Goal: Task Accomplishment & Management: Complete application form

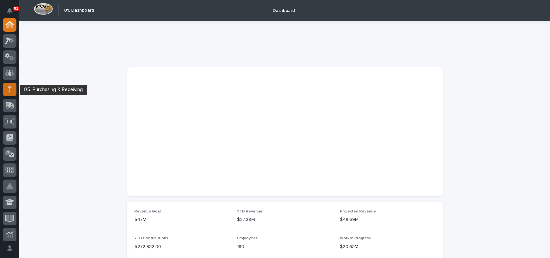
click at [10, 90] on icon at bounding box center [10, 88] width 4 height 7
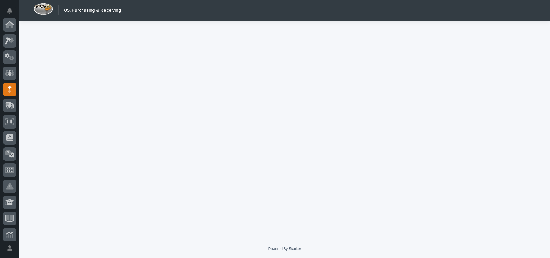
scroll to position [64, 0]
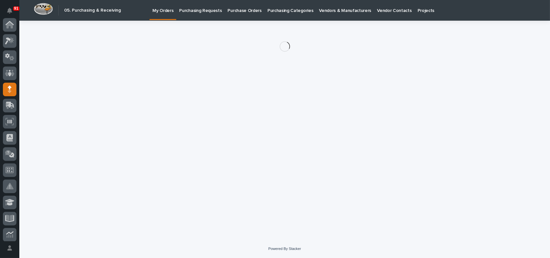
scroll to position [64, 0]
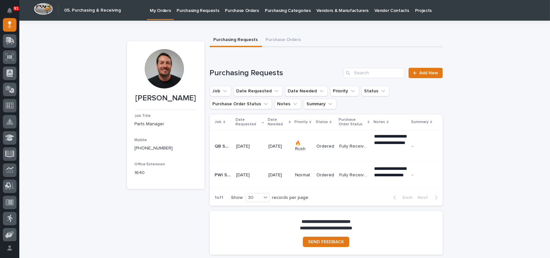
click at [251, 10] on p "Purchase Orders" at bounding box center [242, 7] width 34 height 14
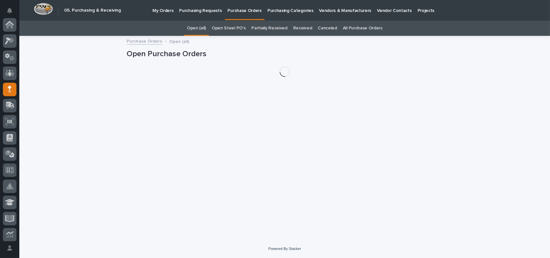
scroll to position [64, 0]
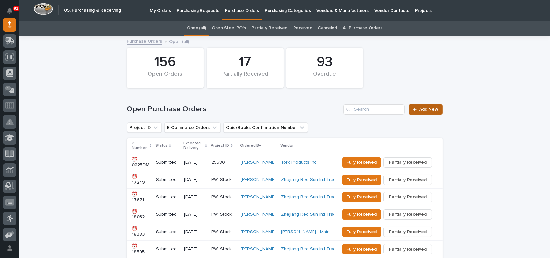
click at [427, 113] on link "Add New" at bounding box center [426, 109] width 34 height 10
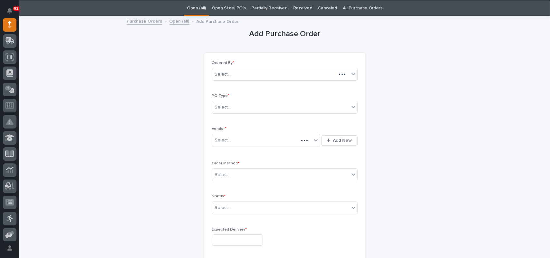
scroll to position [21, 0]
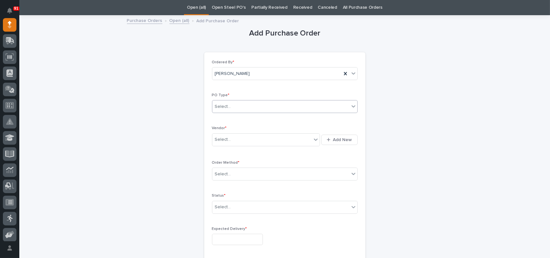
click at [232, 103] on div "Select..." at bounding box center [280, 106] width 137 height 11
click at [228, 128] on div "Paper" at bounding box center [282, 129] width 145 height 11
click at [235, 138] on div "Select..." at bounding box center [262, 139] width 100 height 11
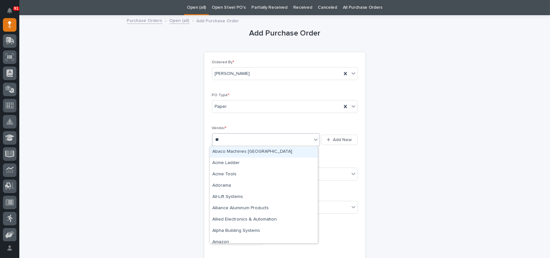
type input "***"
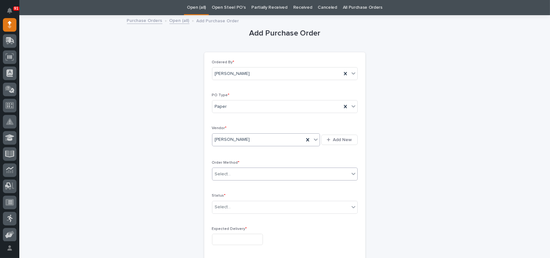
click at [220, 172] on div "Select..." at bounding box center [223, 174] width 16 height 7
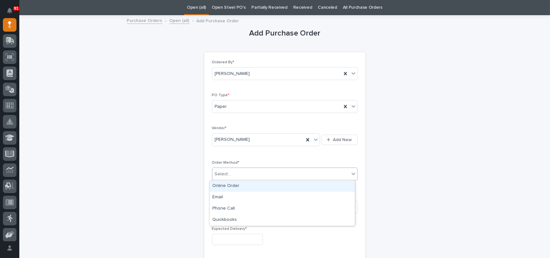
click at [226, 186] on div "Online Order" at bounding box center [282, 185] width 145 height 11
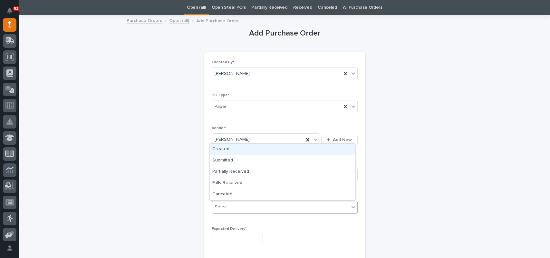
click at [231, 209] on div "Select..." at bounding box center [280, 206] width 137 height 11
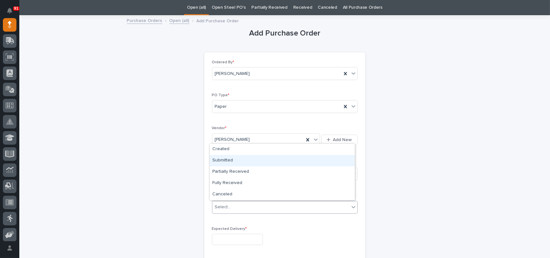
click at [230, 160] on div "Submitted" at bounding box center [282, 160] width 145 height 11
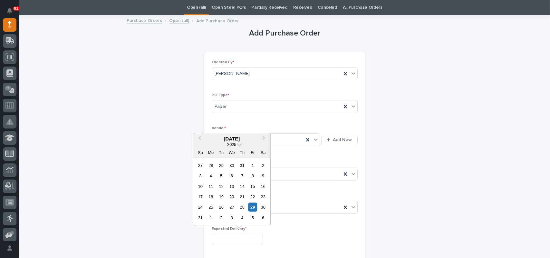
click at [227, 236] on input "text" at bounding box center [237, 238] width 51 height 11
drag, startPoint x: 251, startPoint y: 209, endPoint x: 251, endPoint y: 217, distance: 8.1
click at [251, 209] on div "29" at bounding box center [253, 206] width 9 height 9
click at [232, 239] on input "**********" at bounding box center [237, 238] width 51 height 11
click at [224, 219] on div "2" at bounding box center [221, 217] width 9 height 9
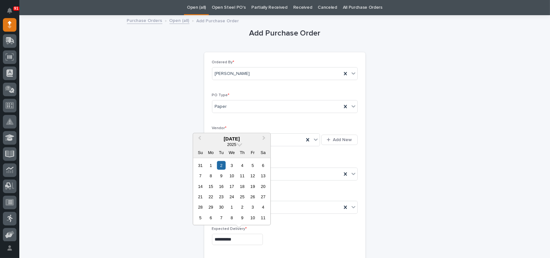
click at [225, 239] on input "**********" at bounding box center [237, 238] width 51 height 11
click at [234, 161] on div "3" at bounding box center [232, 165] width 9 height 9
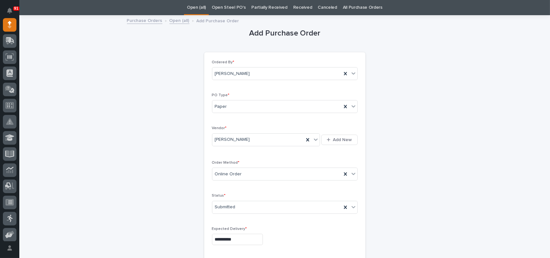
type input "**********"
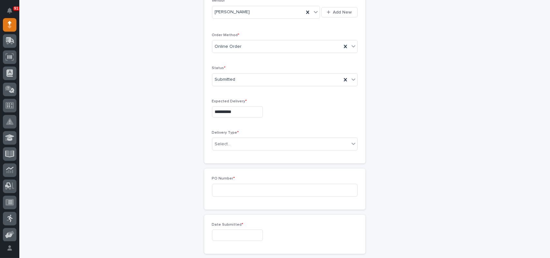
scroll to position [150, 0]
click at [231, 140] on div "Select..." at bounding box center [280, 142] width 137 height 11
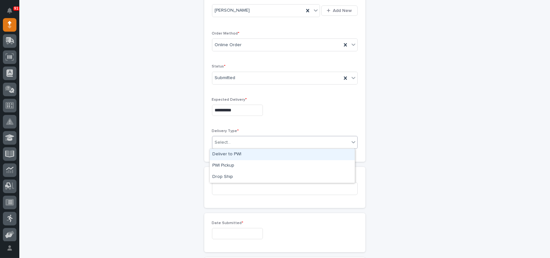
click at [228, 155] on div "Deliver to PWI" at bounding box center [282, 154] width 145 height 11
click at [229, 188] on input at bounding box center [285, 188] width 146 height 13
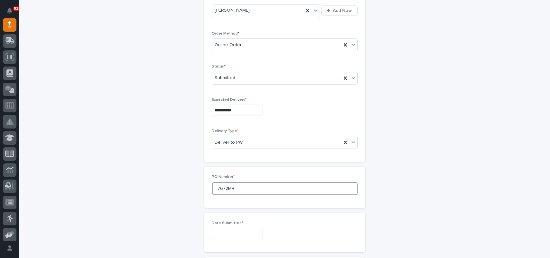
type input "7672MR"
click at [225, 231] on input "text" at bounding box center [237, 233] width 51 height 11
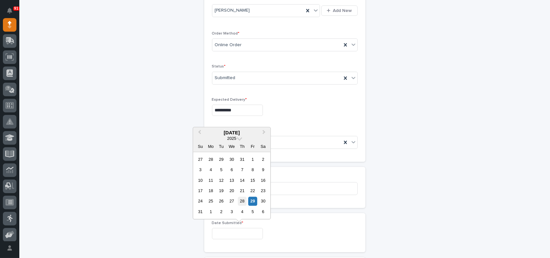
click at [244, 201] on div "28" at bounding box center [242, 201] width 9 height 9
type input "**********"
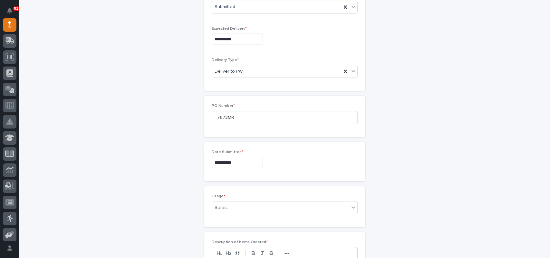
scroll to position [311, 0]
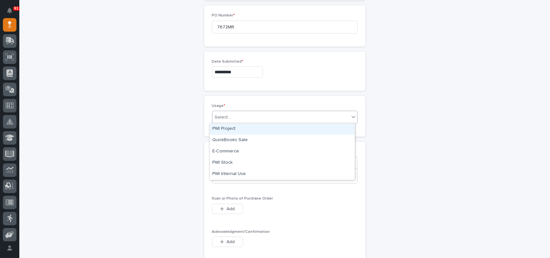
click at [231, 116] on div "Select..." at bounding box center [280, 117] width 137 height 11
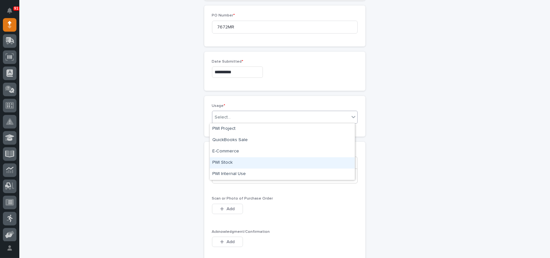
click at [218, 160] on div "PWI Stock" at bounding box center [282, 162] width 145 height 11
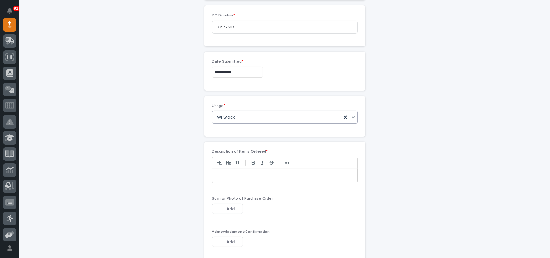
click at [223, 179] on div at bounding box center [284, 176] width 145 height 14
click at [227, 209] on span "Add" at bounding box center [231, 209] width 8 height 6
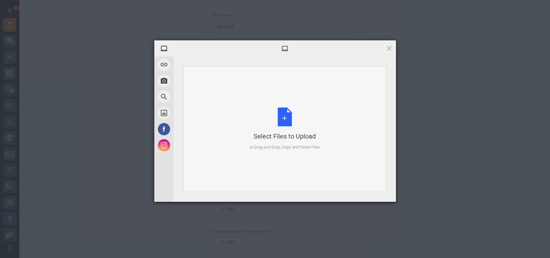
click at [282, 119] on div "Select Files to Upload or Drag and Drop, Copy and Paste Files" at bounding box center [285, 128] width 71 height 43
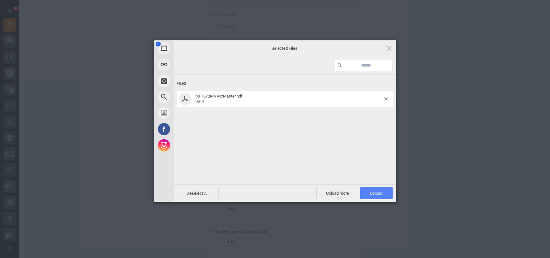
click at [384, 191] on span "Upload 1" at bounding box center [376, 193] width 33 height 12
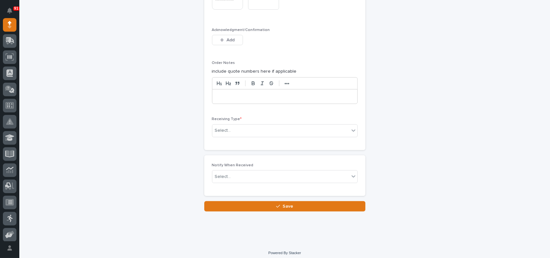
scroll to position [538, 0]
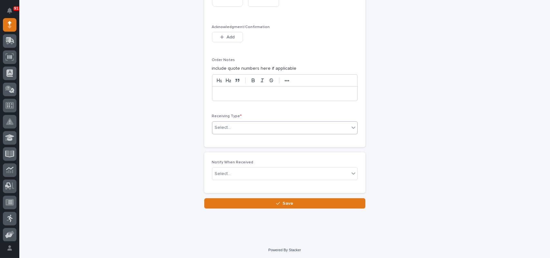
click at [244, 125] on div "Select..." at bounding box center [280, 127] width 137 height 11
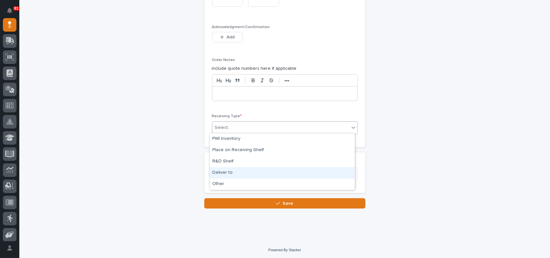
click at [223, 171] on div "Deliver to" at bounding box center [282, 172] width 145 height 11
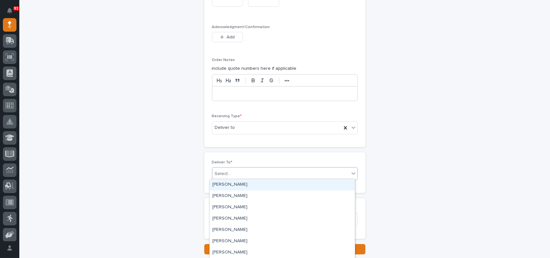
click at [233, 173] on div "Select..." at bounding box center [280, 173] width 137 height 11
type input "****"
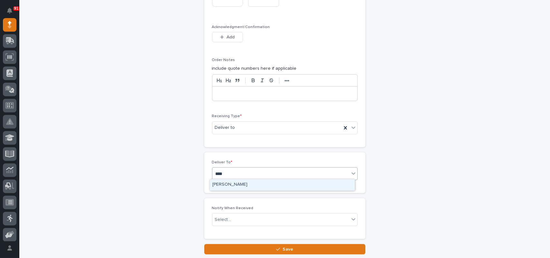
click at [230, 183] on div "[PERSON_NAME]" at bounding box center [282, 184] width 145 height 11
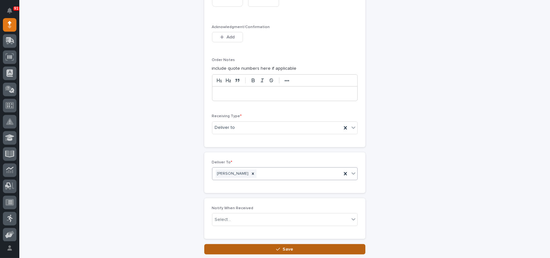
click at [240, 249] on button "Save" at bounding box center [284, 249] width 161 height 10
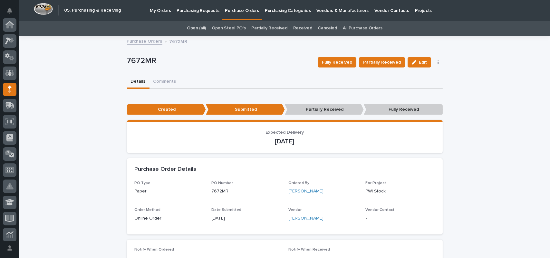
scroll to position [64, 0]
click at [225, 11] on p "Purchase Orders" at bounding box center [242, 7] width 34 height 14
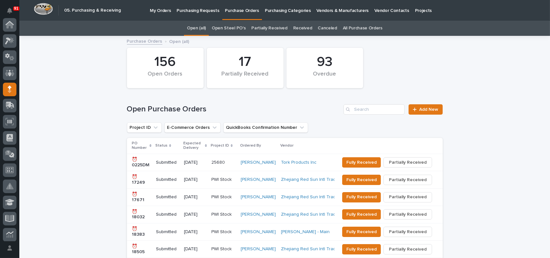
scroll to position [64, 0]
click at [430, 105] on link "Add New" at bounding box center [426, 109] width 34 height 10
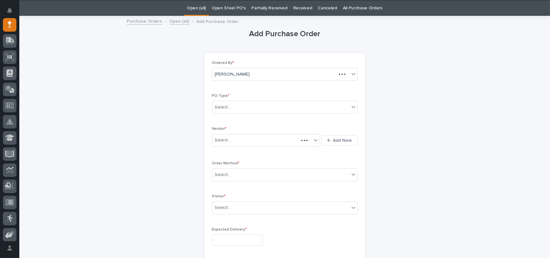
scroll to position [21, 0]
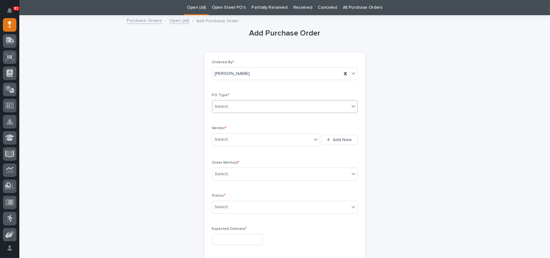
click at [233, 104] on div "Select..." at bounding box center [280, 106] width 137 height 11
click at [225, 127] on div "Paper" at bounding box center [282, 129] width 145 height 11
click at [226, 171] on div "Select..." at bounding box center [223, 174] width 16 height 7
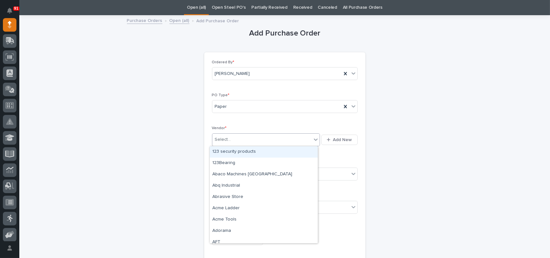
click at [232, 133] on div "Select..." at bounding box center [266, 139] width 108 height 13
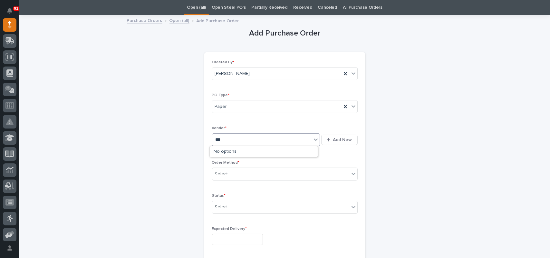
type input "****"
click at [219, 151] on div "Zoro" at bounding box center [264, 151] width 108 height 11
click at [220, 173] on div "Select..." at bounding box center [223, 174] width 16 height 7
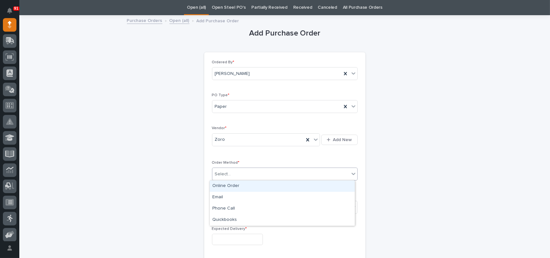
click at [226, 188] on div "Online Order" at bounding box center [282, 185] width 145 height 11
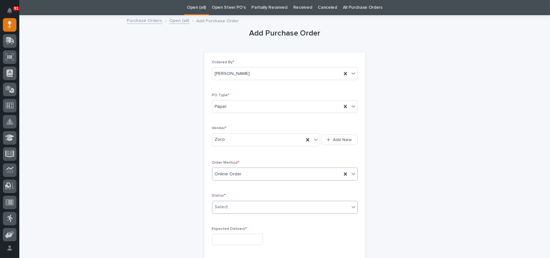
click at [226, 209] on div "Select..." at bounding box center [223, 206] width 16 height 7
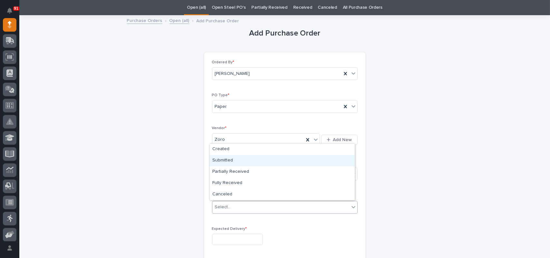
click at [223, 159] on div "Submitted" at bounding box center [282, 160] width 145 height 11
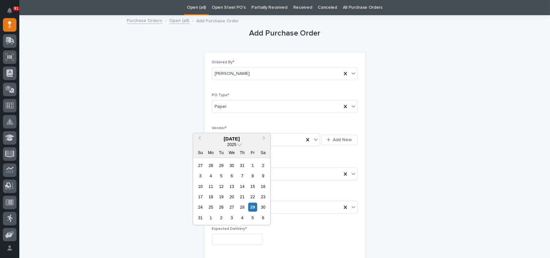
click at [229, 240] on input "text" at bounding box center [237, 238] width 51 height 11
click at [220, 209] on div "26" at bounding box center [221, 206] width 9 height 9
click at [232, 241] on input "**********" at bounding box center [237, 238] width 51 height 11
click at [242, 218] on div "4" at bounding box center [242, 217] width 9 height 9
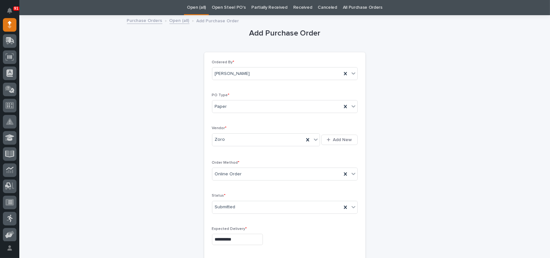
type input "**********"
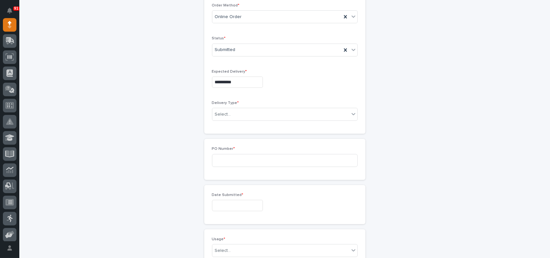
scroll to position [182, 0]
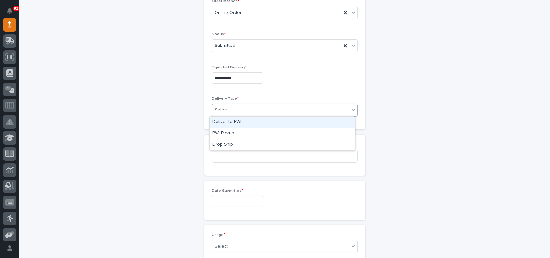
click at [232, 107] on div at bounding box center [232, 110] width 1 height 7
click at [226, 123] on div "Deliver to PWI" at bounding box center [282, 121] width 145 height 11
click at [229, 155] on input at bounding box center [285, 156] width 146 height 13
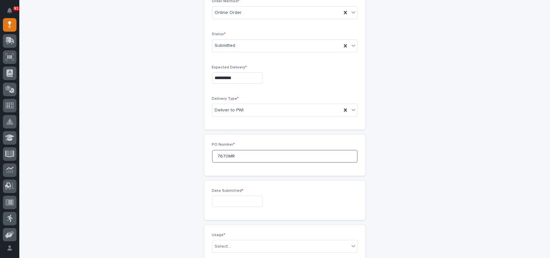
type input "7670MR"
click at [232, 198] on input "text" at bounding box center [237, 200] width 51 height 11
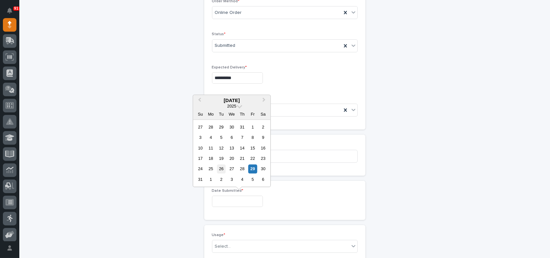
click at [221, 168] on div "26" at bounding box center [221, 168] width 9 height 9
type input "**********"
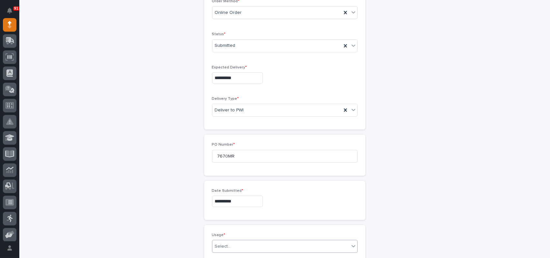
click at [218, 243] on div "Select..." at bounding box center [223, 246] width 16 height 7
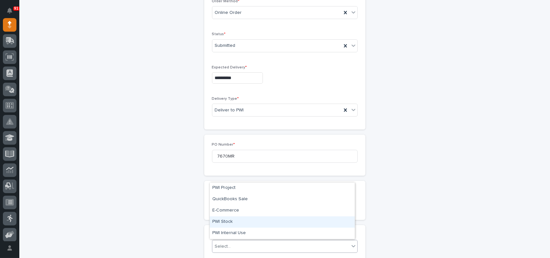
click at [221, 221] on div "PWI Stock" at bounding box center [282, 221] width 145 height 11
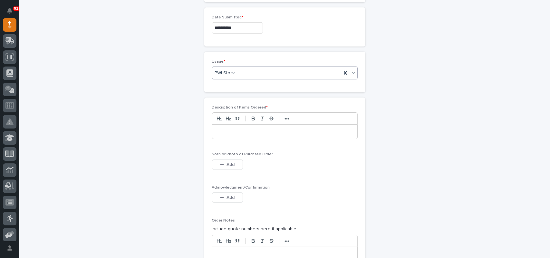
scroll to position [375, 0]
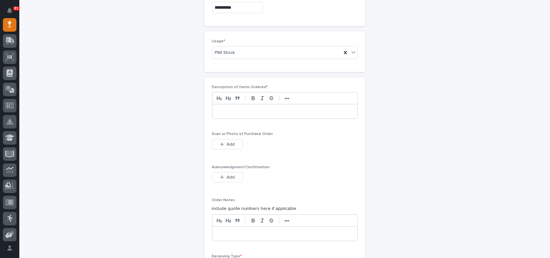
click at [237, 116] on div at bounding box center [284, 111] width 145 height 14
click at [224, 145] on button "Add" at bounding box center [227, 144] width 31 height 10
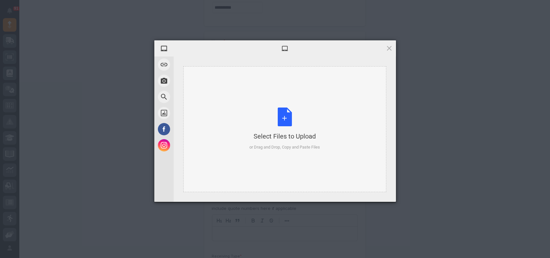
click at [289, 115] on div "Select Files to Upload or Drag and Drop, Copy and Paste Files" at bounding box center [285, 128] width 71 height 43
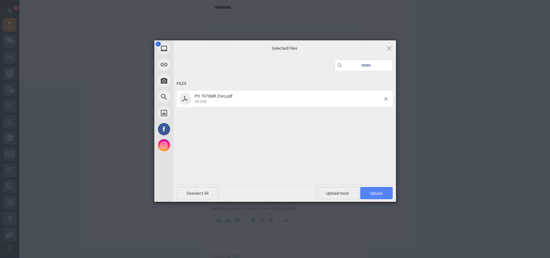
click at [378, 192] on span "Upload 1" at bounding box center [376, 193] width 13 height 5
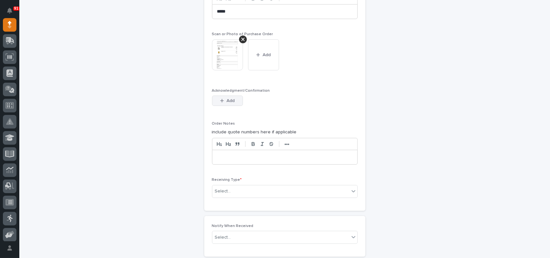
scroll to position [538, 0]
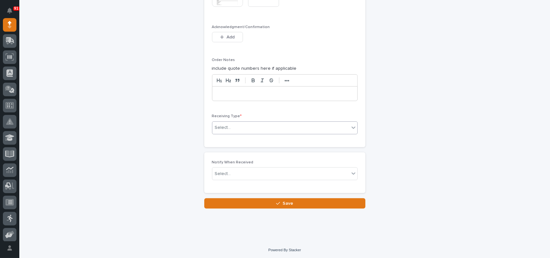
click at [236, 122] on div "Select..." at bounding box center [280, 127] width 137 height 11
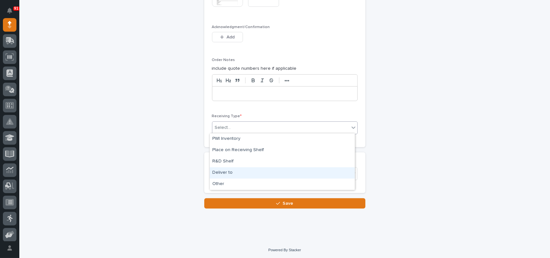
click at [223, 174] on div "Deliver to" at bounding box center [282, 172] width 145 height 11
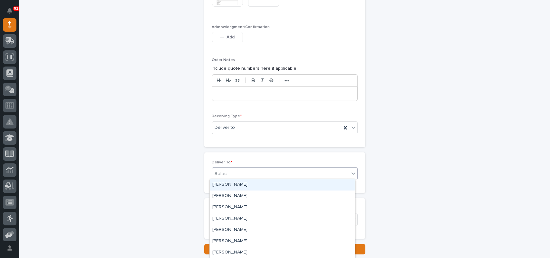
click at [232, 177] on div "Select..." at bounding box center [280, 173] width 137 height 11
type input "****"
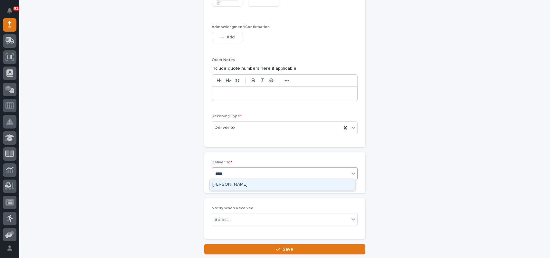
click at [213, 183] on div "[PERSON_NAME]" at bounding box center [282, 184] width 145 height 11
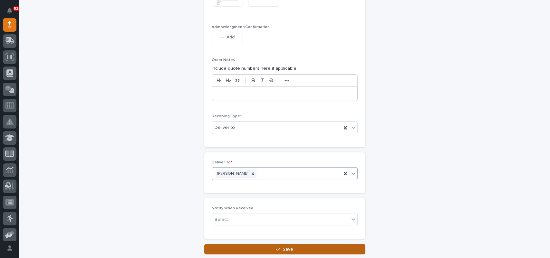
click at [292, 249] on button "Save" at bounding box center [284, 249] width 161 height 10
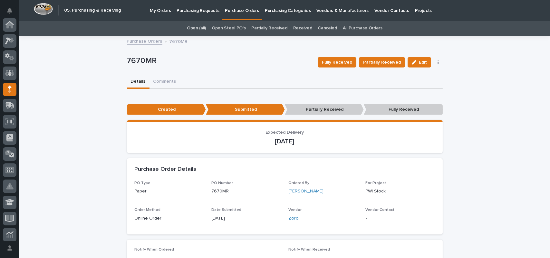
scroll to position [64, 0]
click at [238, 13] on p "Purchase Orders" at bounding box center [242, 7] width 34 height 14
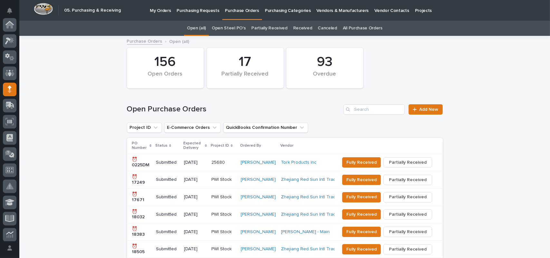
scroll to position [64, 0]
click at [413, 109] on icon at bounding box center [415, 109] width 4 height 5
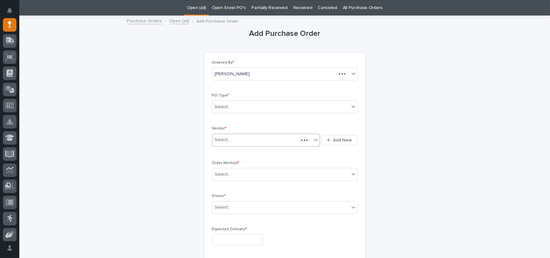
scroll to position [21, 0]
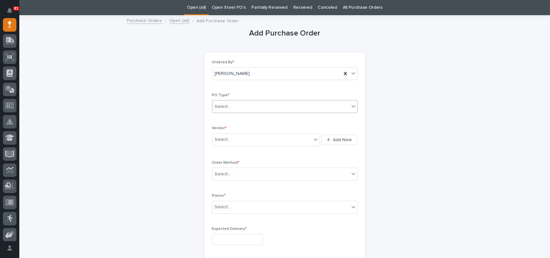
click at [225, 106] on div "Select..." at bounding box center [223, 106] width 16 height 7
click at [219, 130] on div "Paper" at bounding box center [282, 129] width 145 height 11
click at [233, 141] on div "Select..." at bounding box center [262, 139] width 100 height 11
type input "****"
click at [218, 173] on div "Select..." at bounding box center [223, 174] width 16 height 7
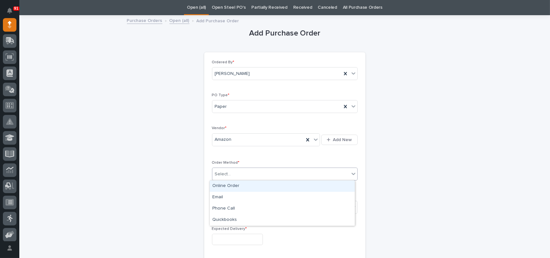
click at [223, 187] on div "Online Order" at bounding box center [282, 185] width 145 height 11
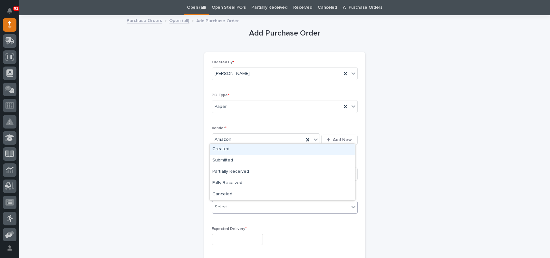
click at [221, 205] on div "Select..." at bounding box center [223, 206] width 16 height 7
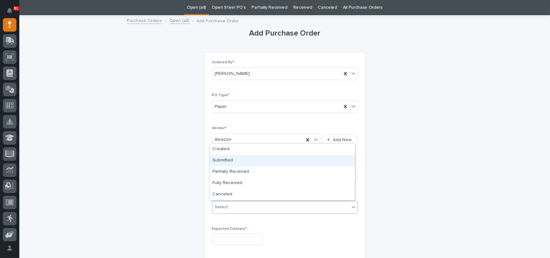
click at [230, 162] on div "Submitted" at bounding box center [282, 160] width 145 height 11
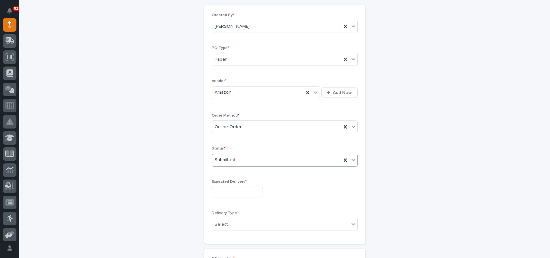
scroll to position [117, 0]
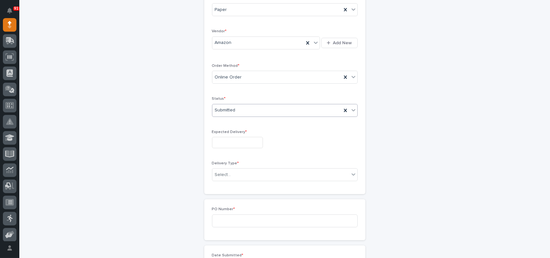
click at [228, 141] on input "text" at bounding box center [237, 142] width 51 height 11
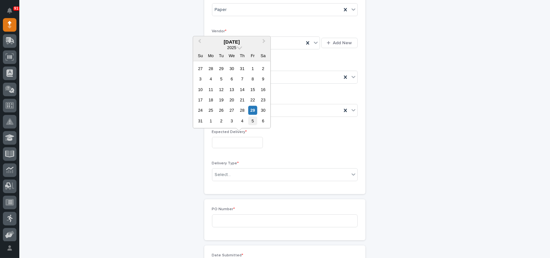
click at [250, 118] on div "5" at bounding box center [253, 120] width 9 height 9
type input "**********"
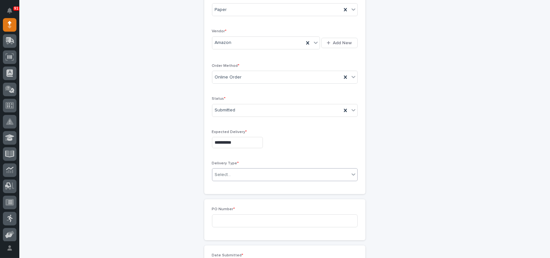
click at [222, 173] on div "Select..." at bounding box center [223, 174] width 16 height 7
click at [224, 190] on div "Deliver to PWI" at bounding box center [282, 186] width 145 height 11
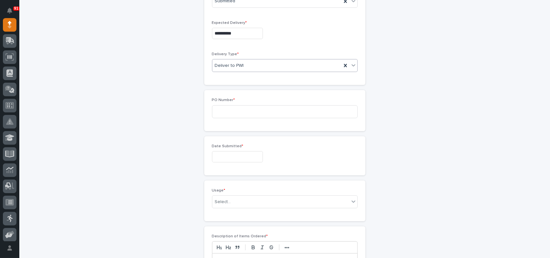
scroll to position [246, 0]
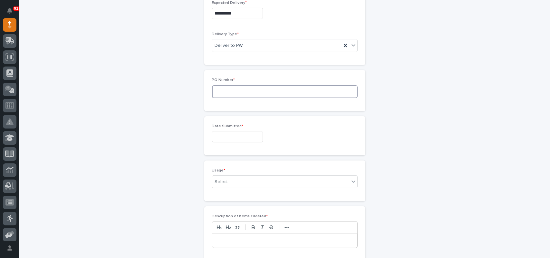
drag, startPoint x: 229, startPoint y: 93, endPoint x: 229, endPoint y: 110, distance: 16.8
click at [229, 93] on input at bounding box center [285, 91] width 146 height 13
type input "7671MR"
click at [222, 131] on input "text" at bounding box center [237, 136] width 51 height 11
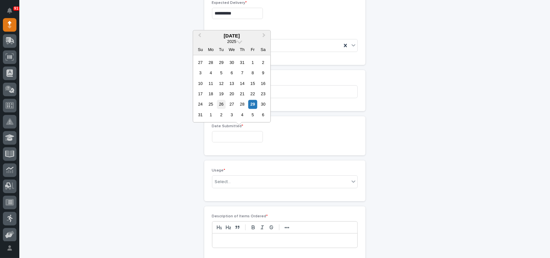
click at [220, 104] on div "26" at bounding box center [221, 104] width 9 height 9
type input "**********"
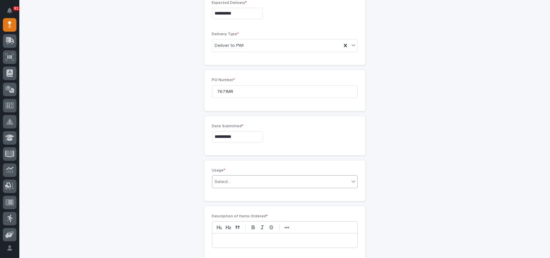
click at [220, 179] on div "Select..." at bounding box center [223, 181] width 16 height 7
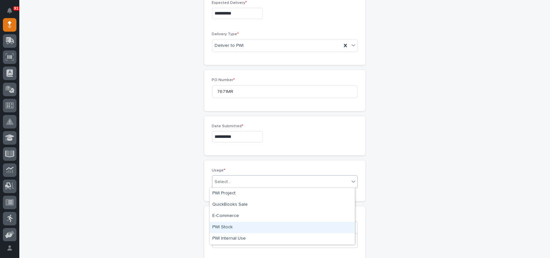
click at [225, 229] on div "PWI Stock" at bounding box center [282, 226] width 145 height 11
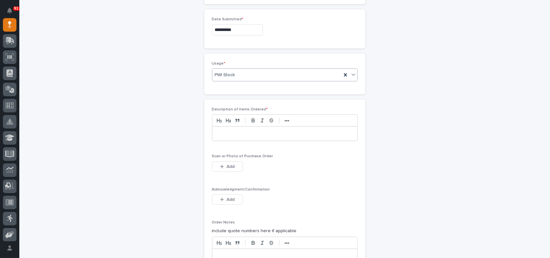
scroll to position [375, 0]
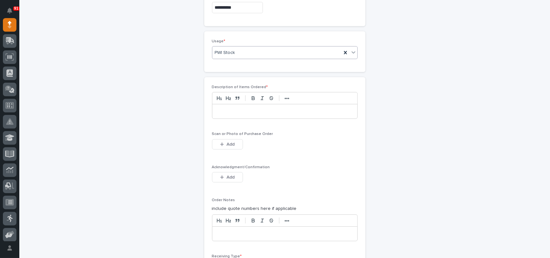
click at [228, 111] on p at bounding box center [284, 111] width 135 height 6
click at [227, 142] on span "Add" at bounding box center [231, 144] width 8 height 6
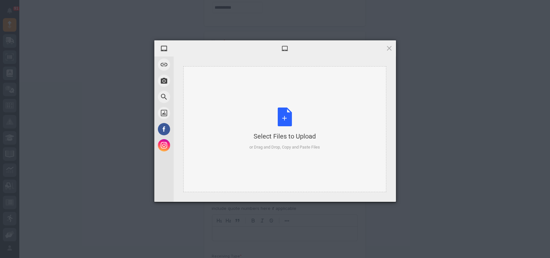
click at [288, 116] on div "Select Files to Upload or Drag and Drop, Copy and Paste Files" at bounding box center [285, 128] width 71 height 43
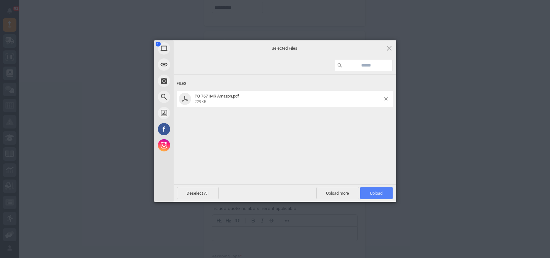
click at [382, 193] on span "Upload 1" at bounding box center [376, 193] width 13 height 5
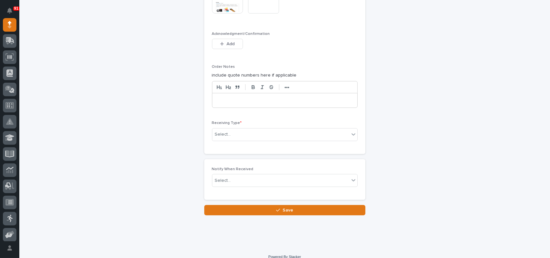
scroll to position [538, 0]
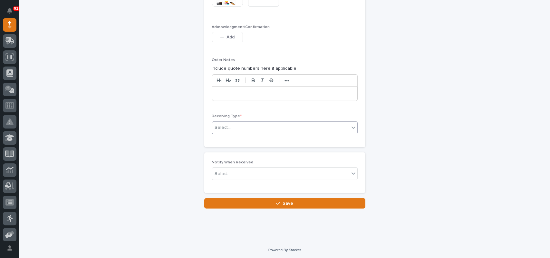
click at [245, 125] on div "Select..." at bounding box center [280, 127] width 137 height 11
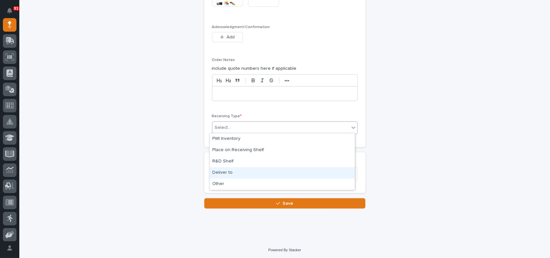
click at [222, 170] on div "Deliver to" at bounding box center [282, 172] width 145 height 11
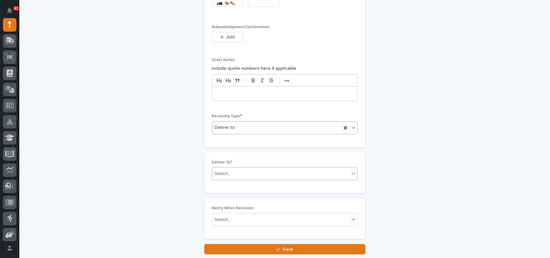
click at [227, 170] on div "Select..." at bounding box center [223, 173] width 16 height 7
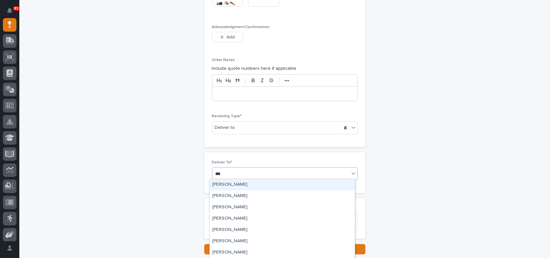
type input "****"
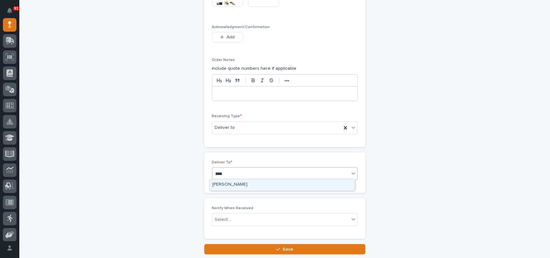
click at [221, 185] on div "[PERSON_NAME]" at bounding box center [282, 184] width 145 height 11
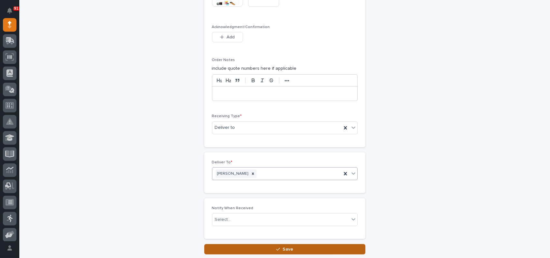
click at [247, 246] on button "Save" at bounding box center [284, 249] width 161 height 10
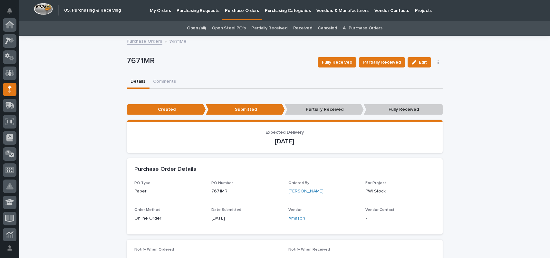
scroll to position [64, 0]
